Goal: Find specific page/section: Find specific page/section

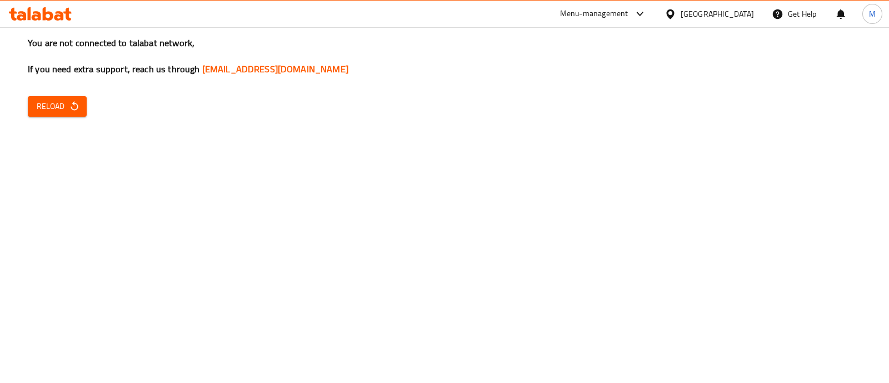
click at [446, 198] on div "You are not connected to talabat network, If you need extra support, reach us t…" at bounding box center [444, 191] width 889 height 383
drag, startPoint x: 75, startPoint y: 123, endPoint x: 62, endPoint y: 105, distance: 21.9
click at [62, 105] on div "You are not connected to talabat network, If you need extra support, reach us t…" at bounding box center [444, 191] width 889 height 383
click at [62, 105] on span "Reload" at bounding box center [57, 106] width 41 height 14
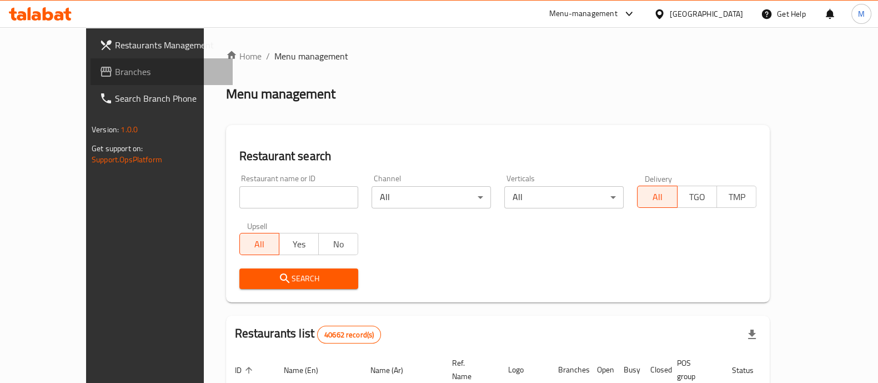
click at [115, 68] on span "Branches" at bounding box center [169, 71] width 109 height 13
